Goal: Find specific page/section: Find specific page/section

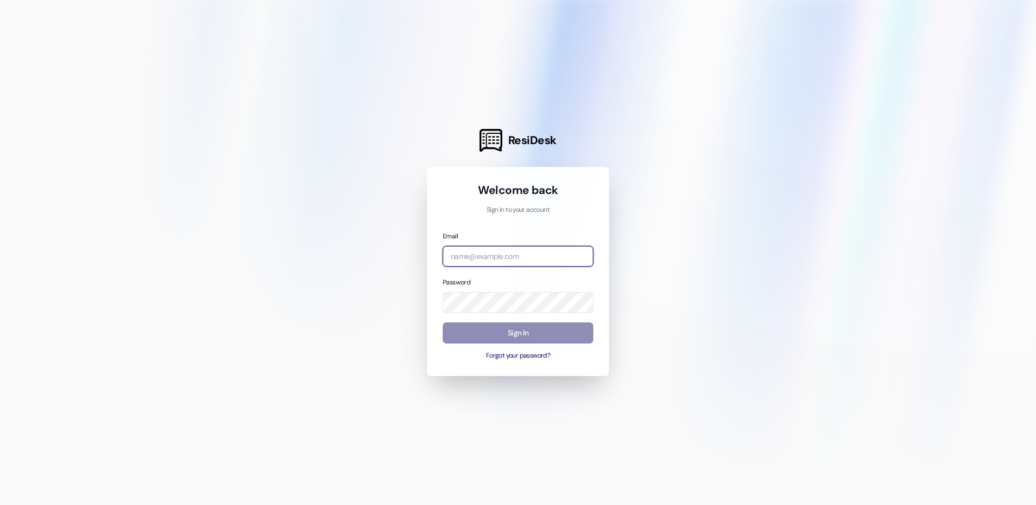
type input "[EMAIL_ADDRESS][DOMAIN_NAME]"
click at [514, 336] on button "Sign In" at bounding box center [518, 332] width 151 height 21
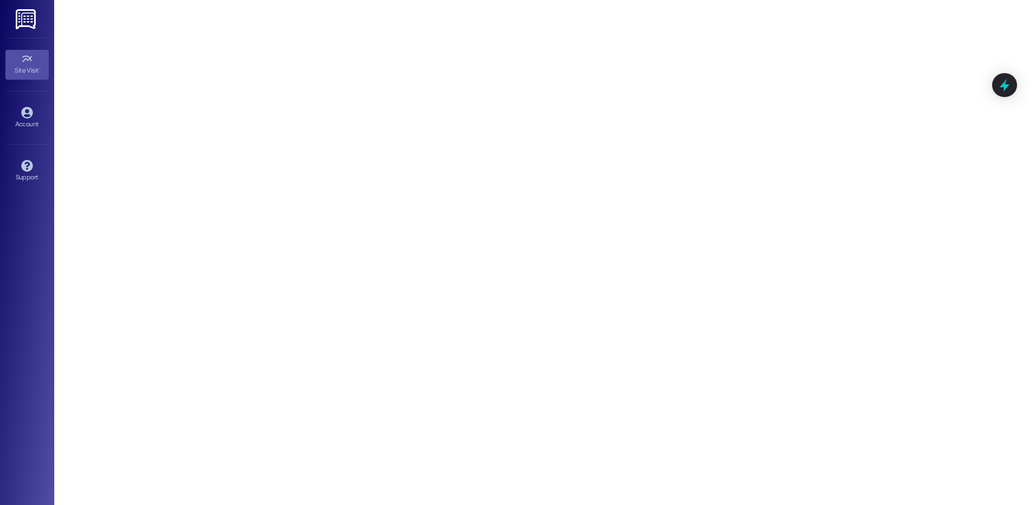
click at [22, 24] on img at bounding box center [27, 19] width 22 height 20
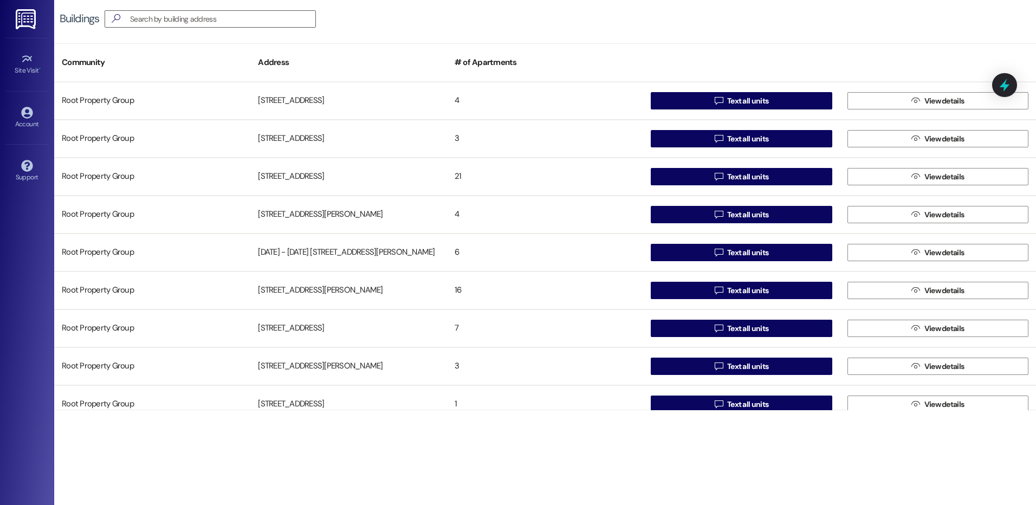
click at [31, 18] on img at bounding box center [27, 19] width 22 height 20
click at [24, 68] on div "Site Visit •" at bounding box center [27, 70] width 54 height 11
